Goal: Task Accomplishment & Management: Use online tool/utility

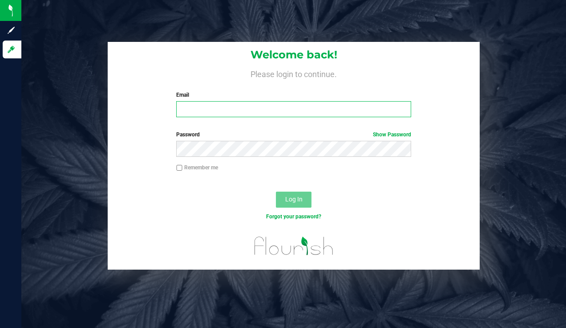
type input "autumn.trail@casaverdefarms.com"
click at [303, 199] on button "Log In" at bounding box center [294, 199] width 36 height 16
